Goal: Task Accomplishment & Management: Use online tool/utility

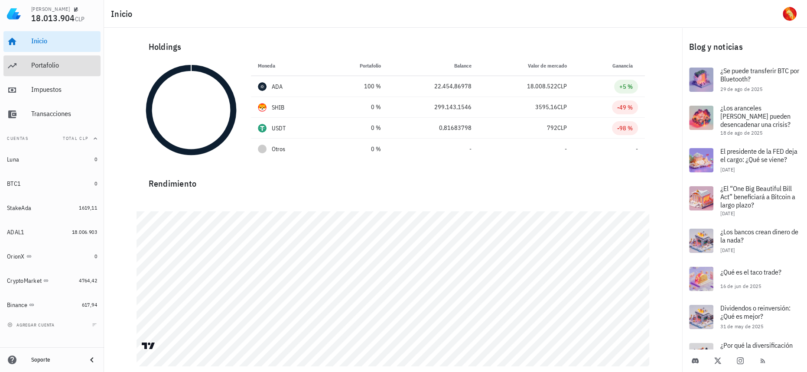
click at [54, 60] on div "Portafolio" at bounding box center [64, 66] width 66 height 20
click at [60, 64] on div "Portafolio" at bounding box center [64, 65] width 66 height 8
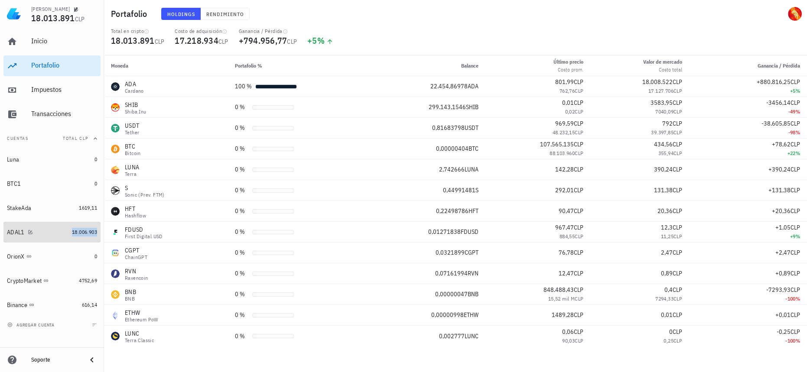
click at [84, 234] on span "18.006.903" at bounding box center [84, 232] width 25 height 7
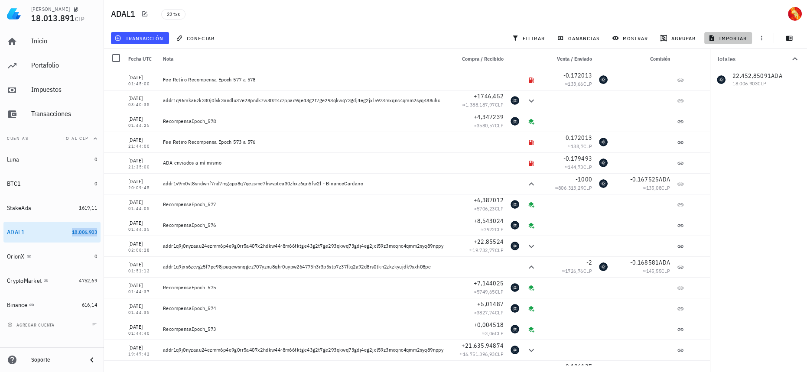
click at [729, 33] on button "importar" at bounding box center [728, 38] width 48 height 12
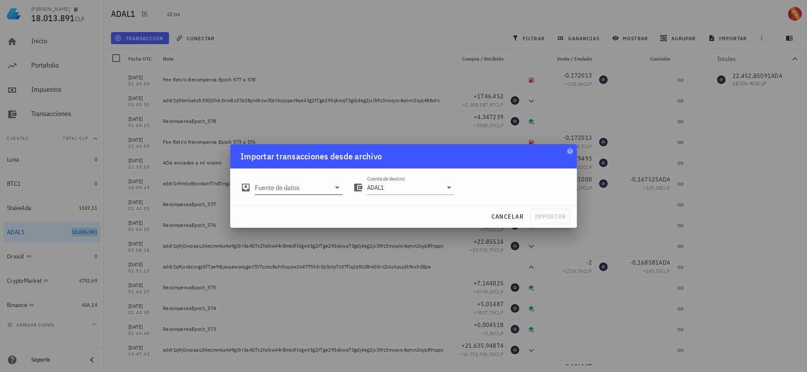
click at [335, 185] on icon at bounding box center [337, 187] width 10 height 10
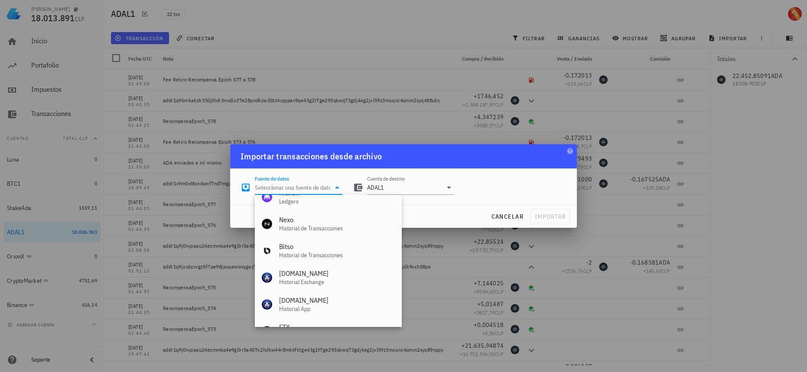
scroll to position [361, 0]
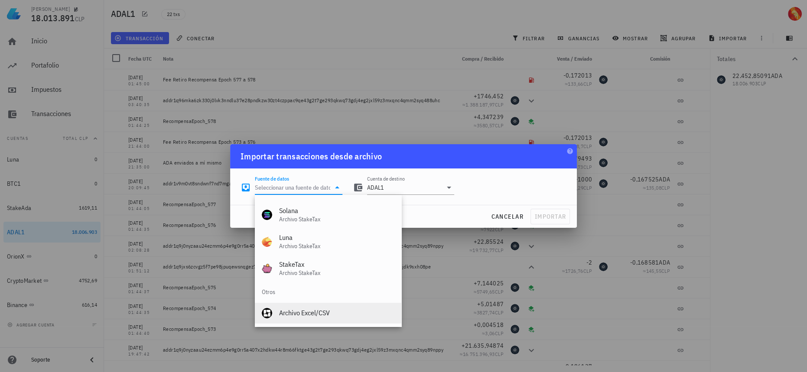
click at [313, 308] on div "Archivo Excel/CSV" at bounding box center [336, 313] width 115 height 19
type input "Archivo Excel/CSV"
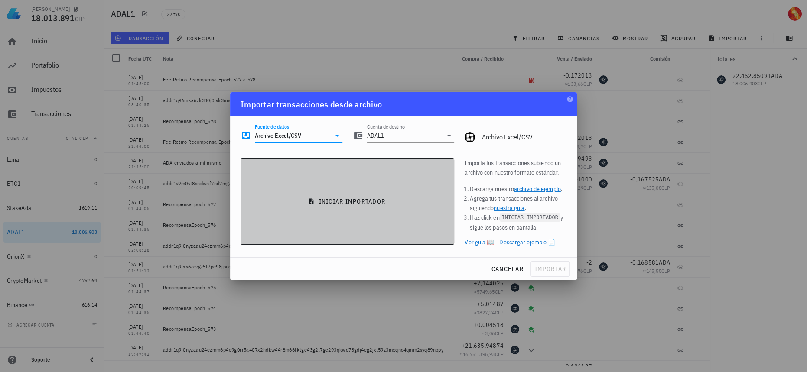
click at [286, 216] on button "iniciar importador" at bounding box center [348, 201] width 214 height 87
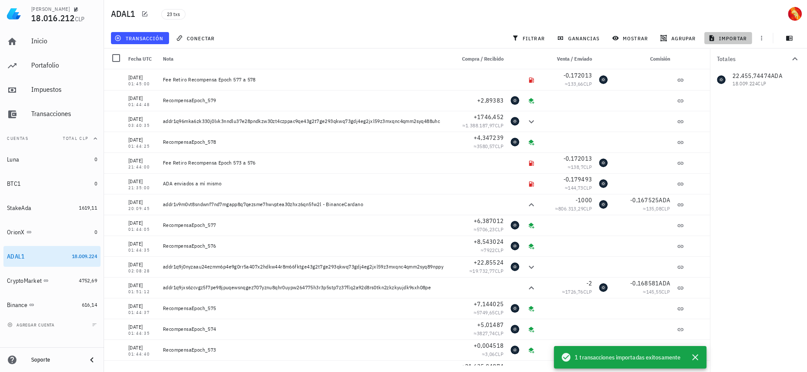
click at [720, 38] on span "importar" at bounding box center [728, 38] width 37 height 7
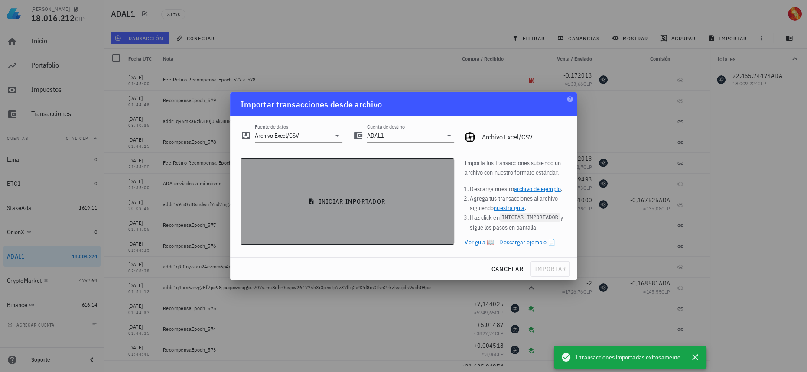
click at [310, 224] on button "iniciar importador" at bounding box center [348, 201] width 214 height 87
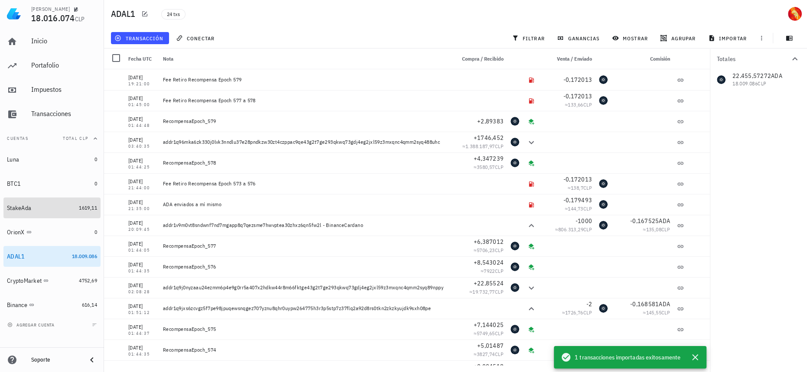
click at [74, 212] on link "StakeAda 1619,11" at bounding box center [51, 208] width 97 height 21
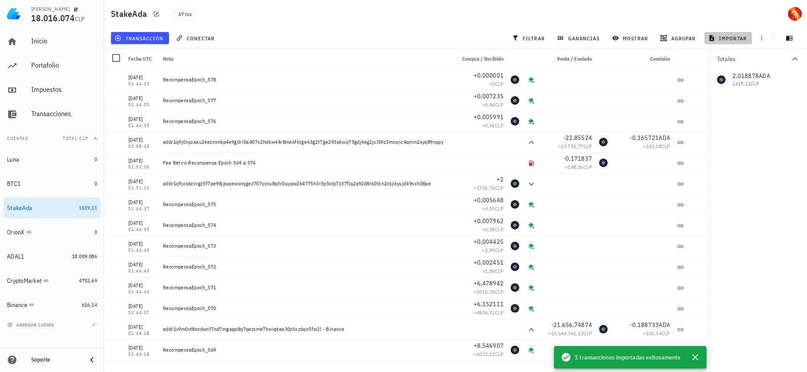
click at [724, 37] on span "importar" at bounding box center [728, 38] width 37 height 7
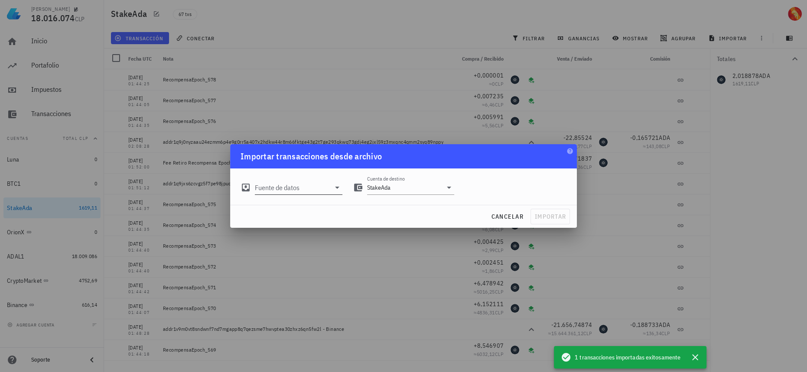
click at [280, 182] on input "Fuente de datos" at bounding box center [292, 188] width 75 height 14
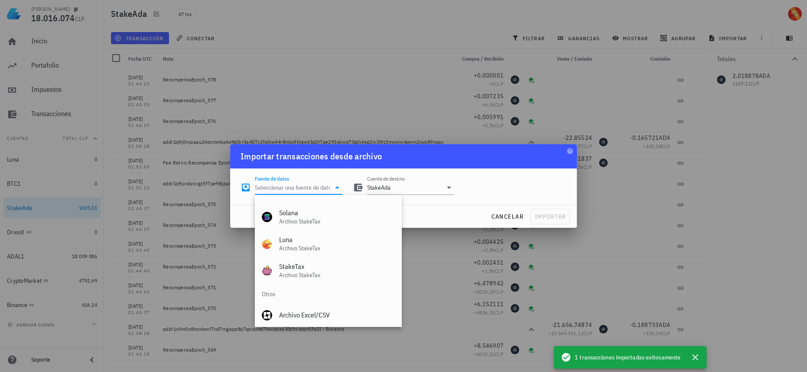
scroll to position [361, 0]
click at [309, 316] on div "Archivo Excel/CSV" at bounding box center [336, 313] width 115 height 8
type input "Archivo Excel/CSV"
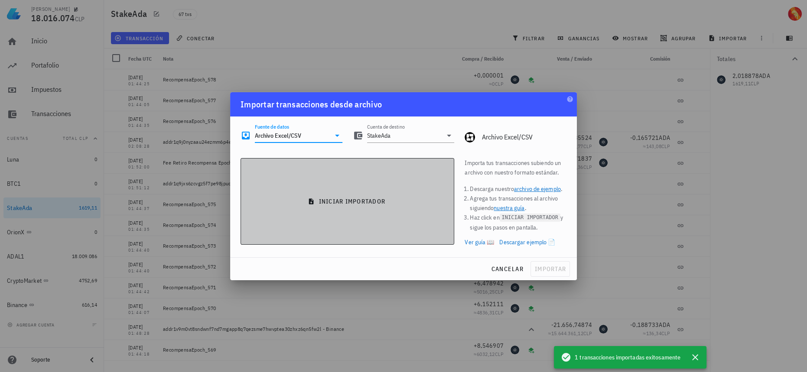
click at [336, 226] on button "iniciar importador" at bounding box center [348, 201] width 214 height 87
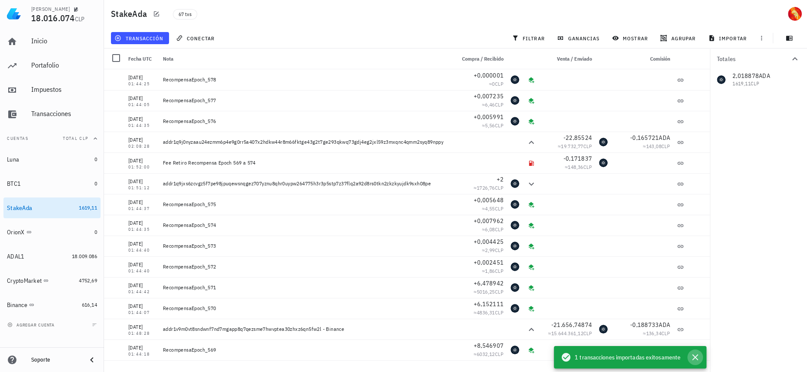
click at [695, 357] on icon "button" at bounding box center [695, 358] width 6 height 6
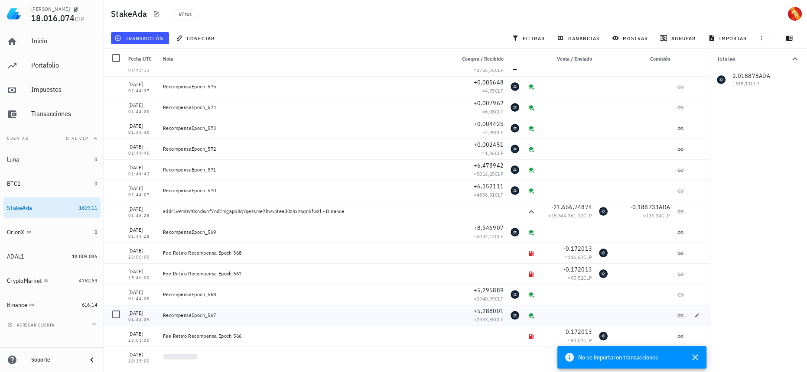
scroll to position [0, 0]
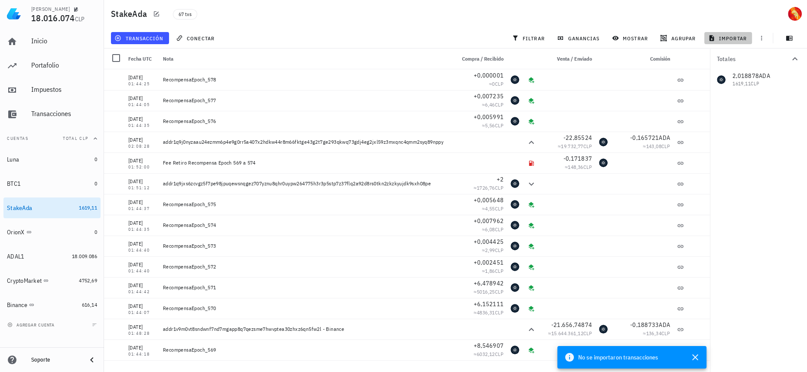
click at [726, 37] on span "importar" at bounding box center [728, 38] width 37 height 7
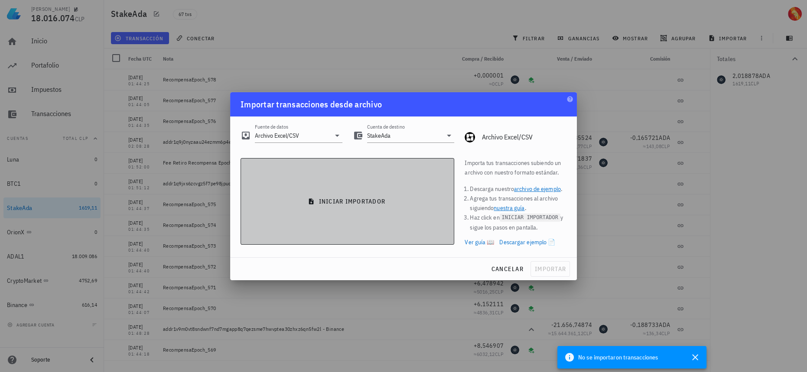
click at [325, 173] on button "iniciar importador" at bounding box center [348, 201] width 214 height 87
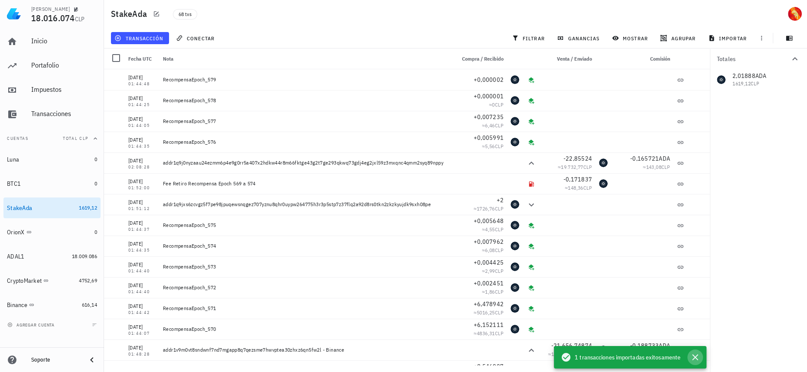
click at [695, 360] on icon "button" at bounding box center [695, 357] width 10 height 10
